Goal: Information Seeking & Learning: Learn about a topic

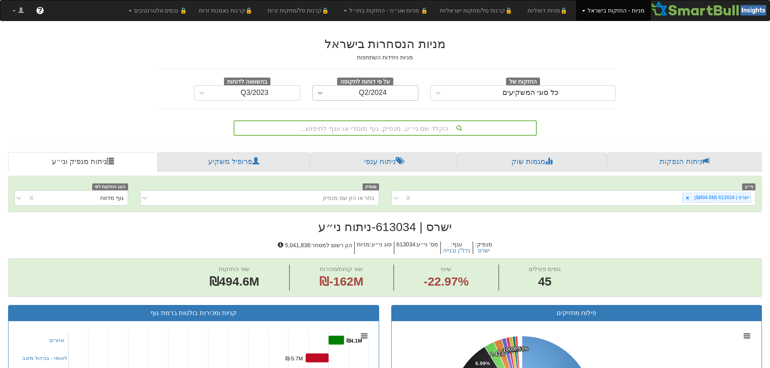
click at [322, 93] on icon at bounding box center [320, 93] width 8 height 8
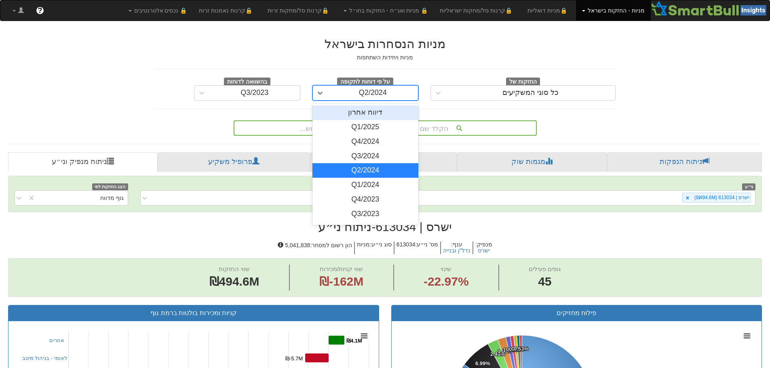
click at [369, 113] on div "דיווח אחרון" at bounding box center [365, 112] width 106 height 15
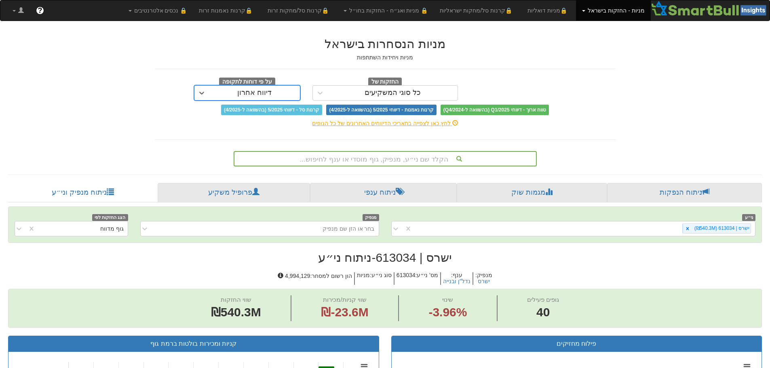
click at [399, 158] on div "הקלד שם ני״ע, מנפיק, גוף מוסדי או ענף לחיפוש..." at bounding box center [384, 159] width 301 height 14
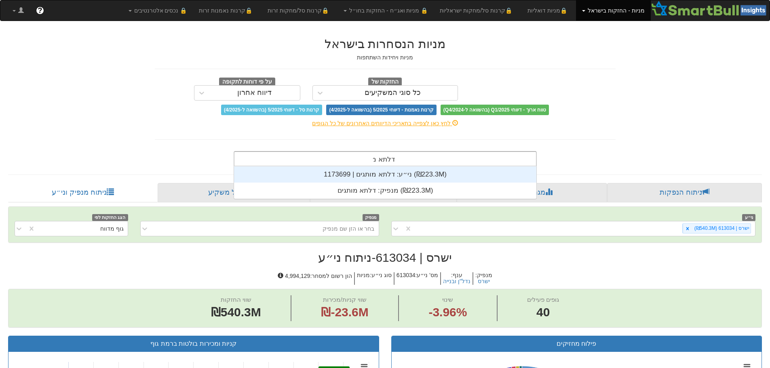
scroll to position [32, 0]
type input "דלתא מותגים"
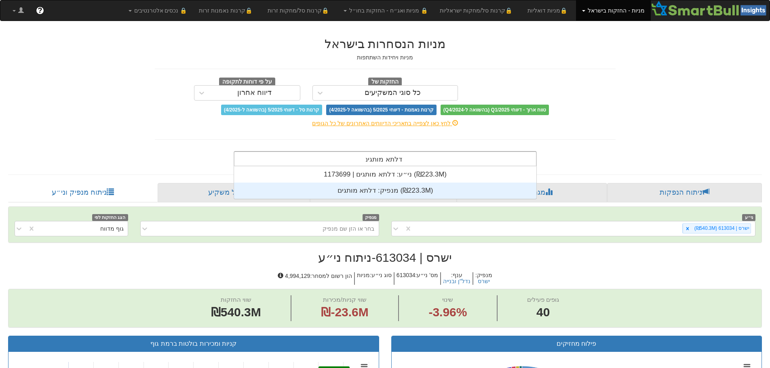
click at [385, 187] on div "מנפיק: ‏דלתא מותגים ‎(₪223.3M)‎" at bounding box center [385, 191] width 302 height 16
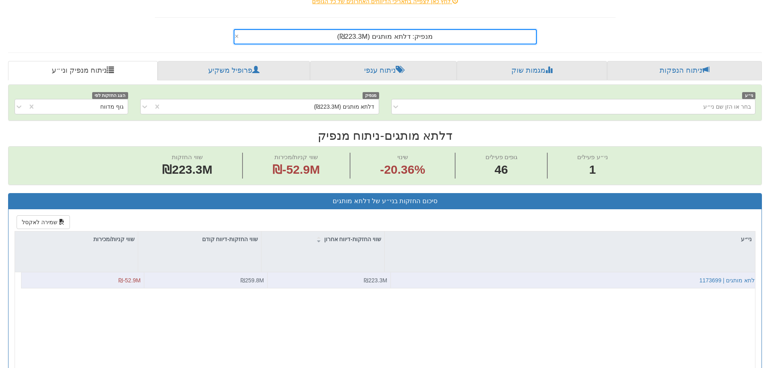
scroll to position [202, 0]
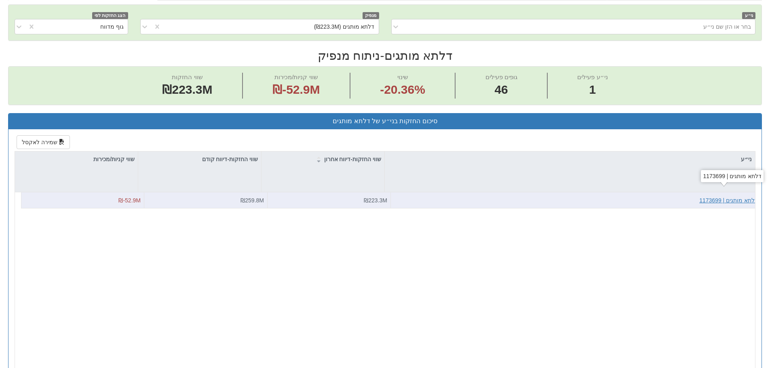
click at [742, 202] on div "דלתא מותגים | 1173699" at bounding box center [728, 200] width 59 height 8
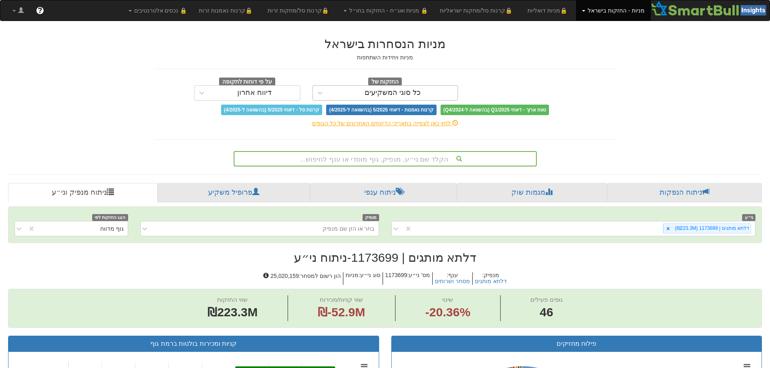
click at [373, 97] on div "כל סוגי המשקיעים" at bounding box center [392, 93] width 56 height 8
click at [291, 131] on div "לחץ כאן לצפייה בתאריכי הדיווחים האחרונים של כל הגופים" at bounding box center [385, 123] width 473 height 16
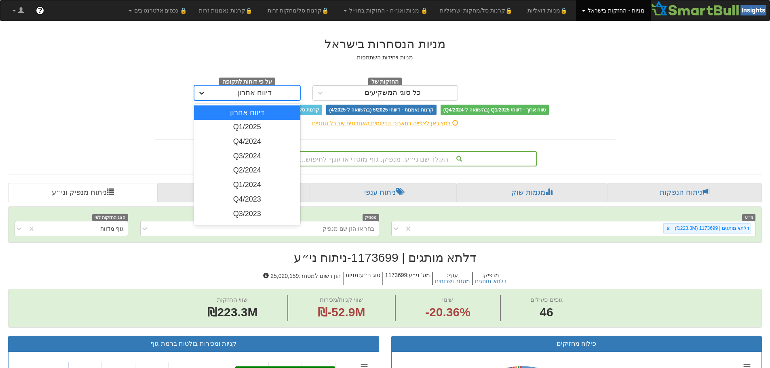
click at [199, 89] on icon at bounding box center [202, 93] width 8 height 8
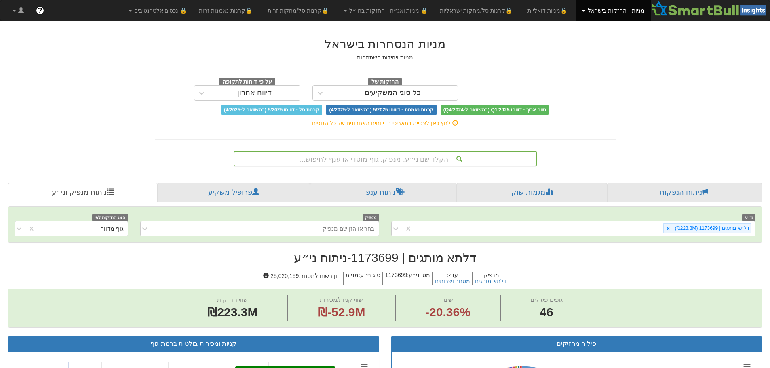
click at [369, 112] on span "קרנות נאמנות - דיווחי 5/2025 (בהשוואה ל-4/2025)" at bounding box center [381, 110] width 110 height 11
click at [394, 112] on span "קרנות נאמנות - דיווחי 5/2025 (בהשוואה ל-4/2025)" at bounding box center [381, 110] width 110 height 11
click at [359, 95] on div "כל סוגי המשקיעים" at bounding box center [393, 92] width 130 height 13
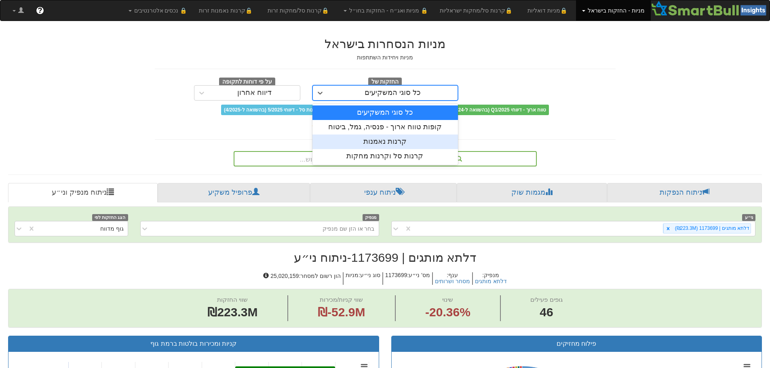
click at [392, 140] on div "קרנות נאמנות" at bounding box center [384, 142] width 145 height 15
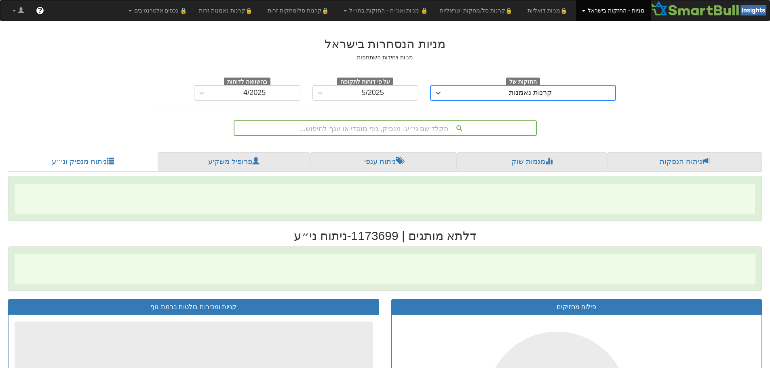
scroll to position [0, 1473]
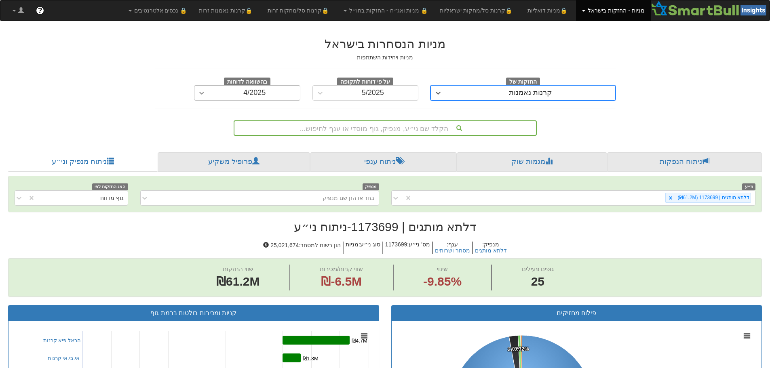
click at [206, 94] on div at bounding box center [201, 93] width 15 height 15
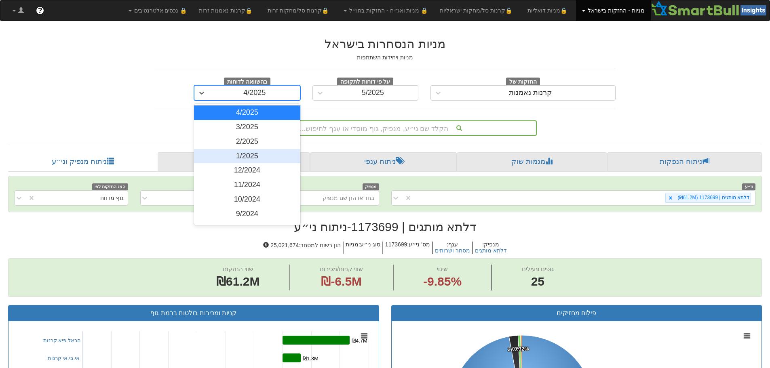
click at [257, 158] on div "1/2025" at bounding box center [247, 156] width 106 height 15
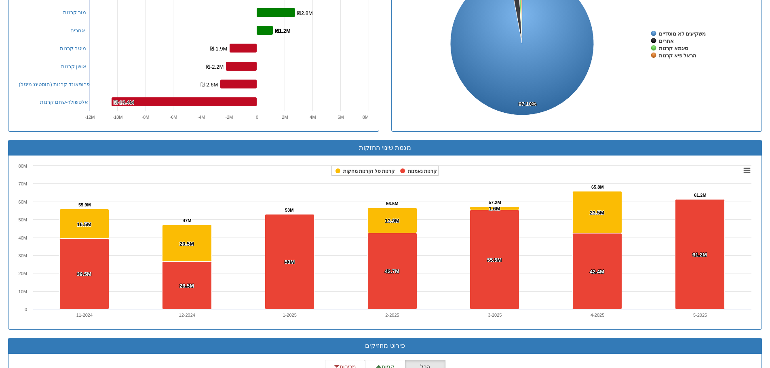
scroll to position [566, 0]
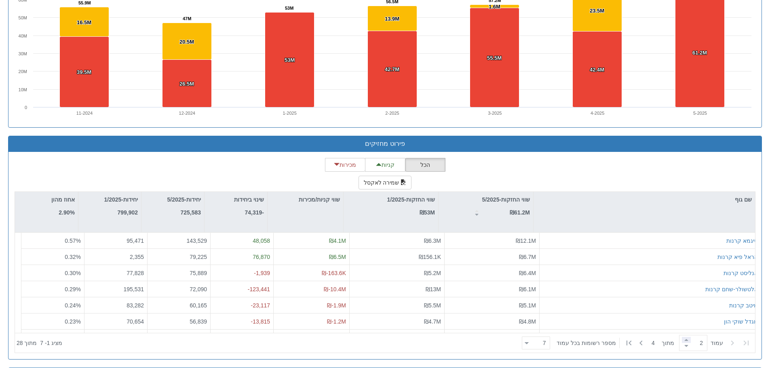
click at [682, 339] on span at bounding box center [686, 340] width 9 height 6
click at [683, 338] on span at bounding box center [686, 340] width 9 height 6
type input "4"
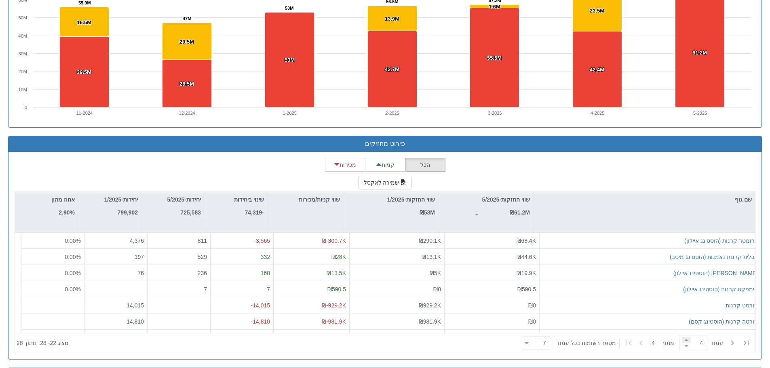
click at [683, 338] on span at bounding box center [686, 340] width 9 height 6
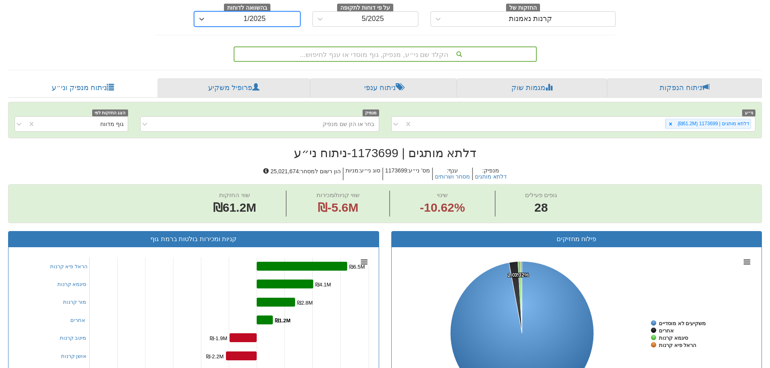
scroll to position [40, 0]
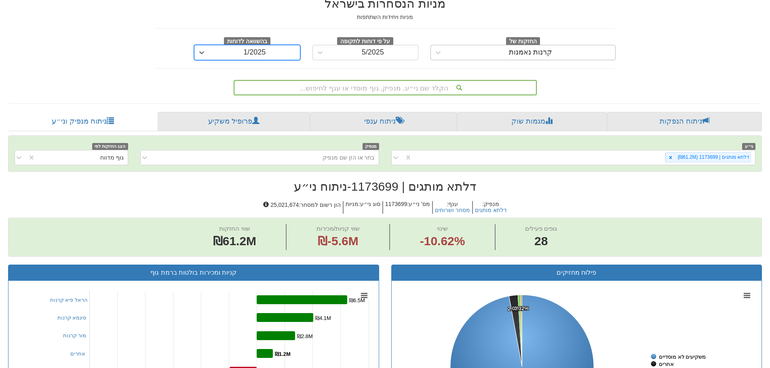
click at [445, 56] on span at bounding box center [445, 52] width 0 height 8
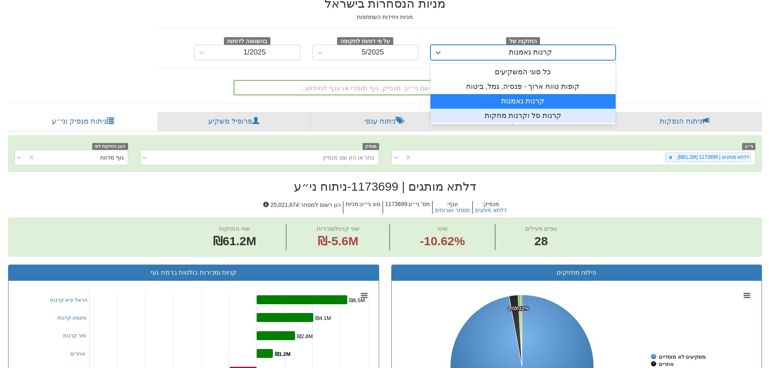
click at [503, 118] on div "קרנות סל וקרנות מחקות" at bounding box center [522, 116] width 185 height 15
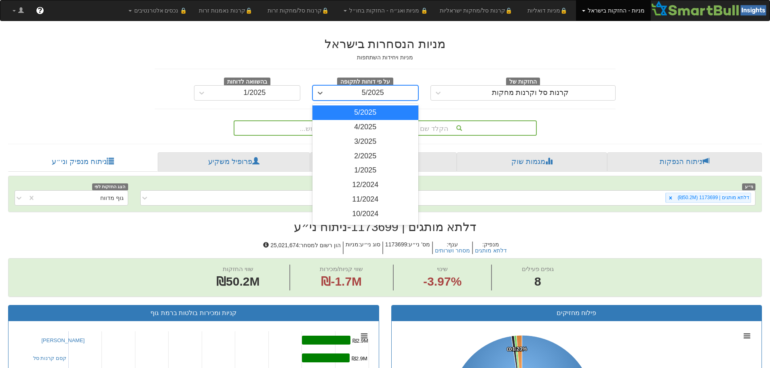
click at [339, 97] on div "5/2025" at bounding box center [373, 92] width 91 height 13
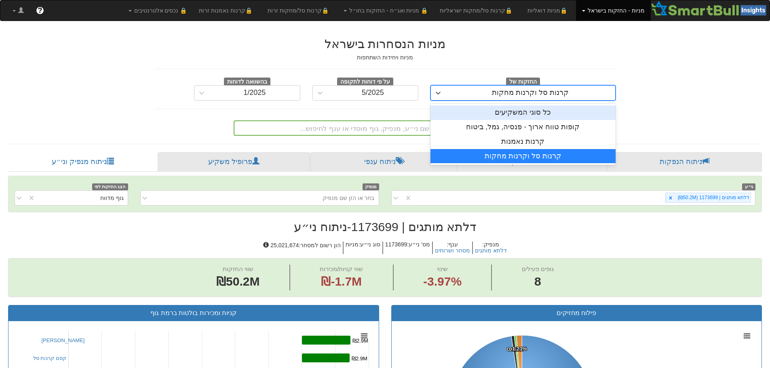
click at [478, 96] on div "קרנות סל וקרנות מחקות" at bounding box center [530, 92] width 169 height 13
click at [516, 116] on div "כל סוגי המשקיעים" at bounding box center [522, 112] width 185 height 15
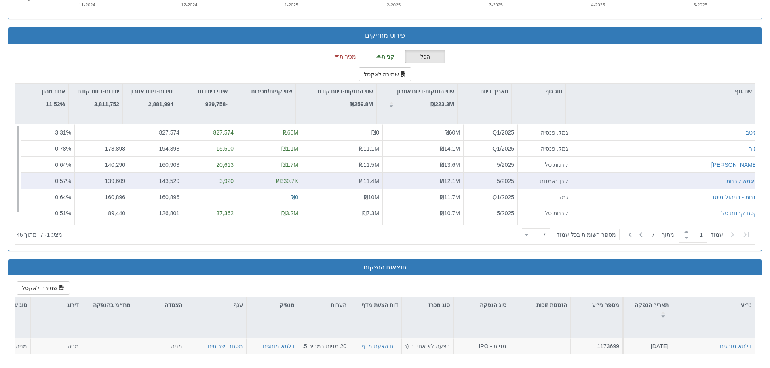
scroll to position [727, 0]
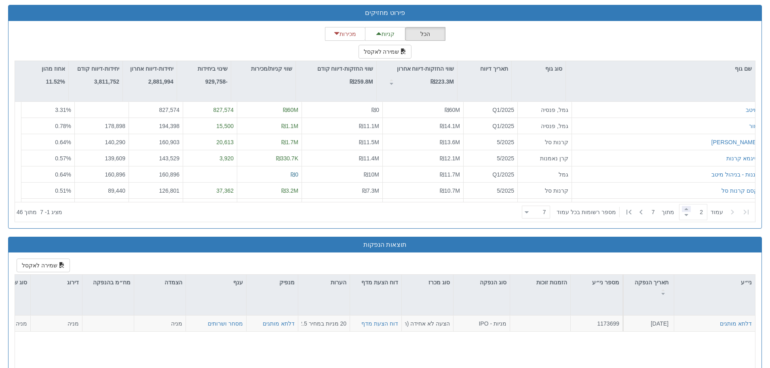
click at [686, 208] on span at bounding box center [686, 209] width 9 height 6
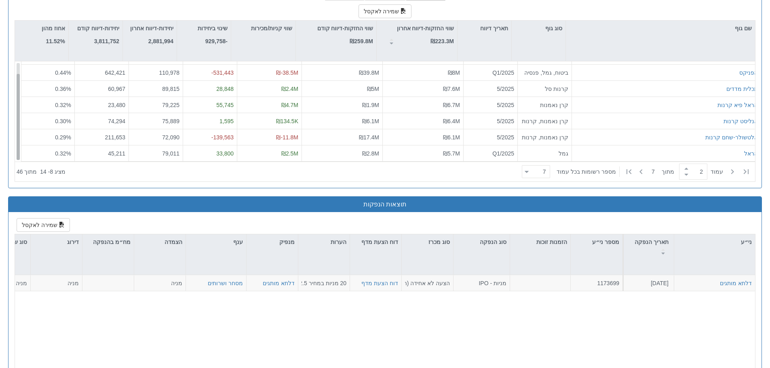
scroll to position [0, 0]
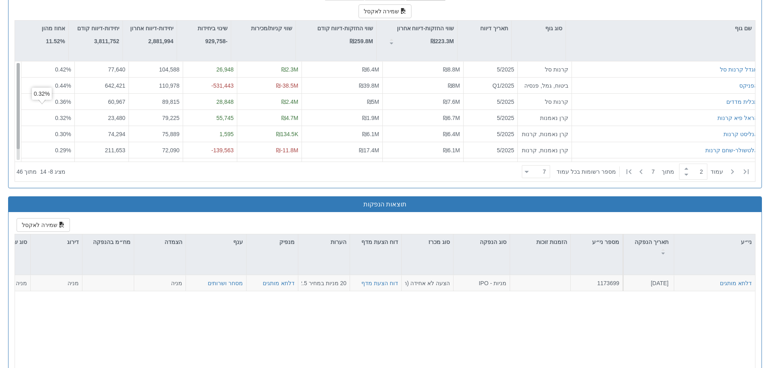
drag, startPoint x: 17, startPoint y: 94, endPoint x: 37, endPoint y: 66, distance: 34.2
click at [28, 63] on div "מגדל קרנות סל קרנות סל 5/2025 ₪8.8M ₪6.4M ₪2.3M 26,948 104,588 77,640 0.42 % הפ…" at bounding box center [385, 111] width 740 height 100
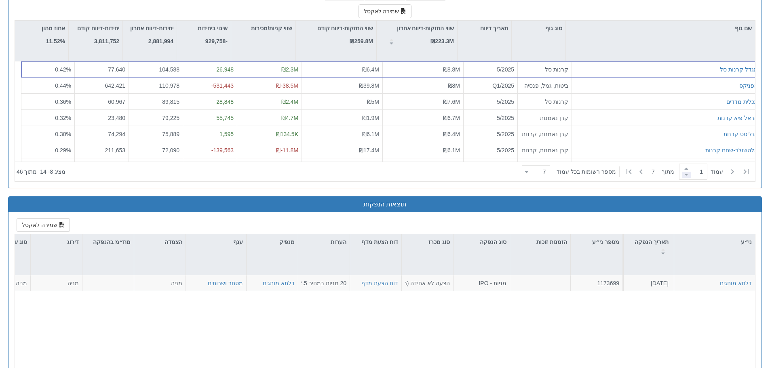
click at [682, 175] on span at bounding box center [686, 175] width 9 height 6
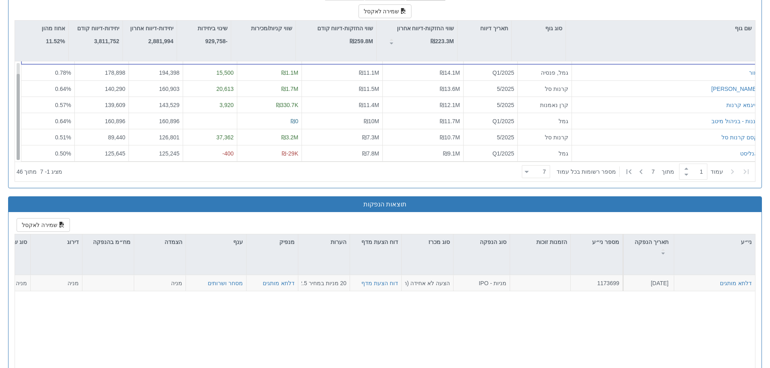
drag, startPoint x: 17, startPoint y: 82, endPoint x: 17, endPoint y: 108, distance: 26.3
click at [17, 108] on div at bounding box center [18, 117] width 3 height 86
click at [684, 167] on span at bounding box center [686, 169] width 9 height 6
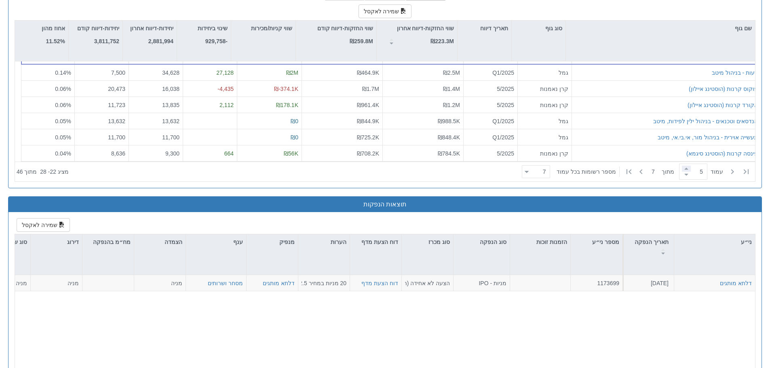
click at [685, 167] on span at bounding box center [686, 169] width 9 height 6
type input "5"
